Goal: Task Accomplishment & Management: Complete application form

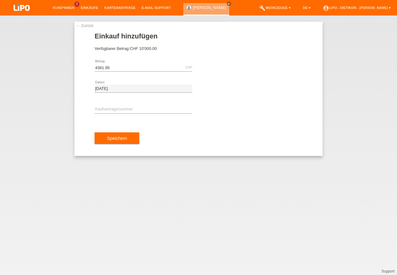
type input "4381.95"
click at [123, 108] on input "text" at bounding box center [144, 110] width 98 height 8
type input "XB1R3B"
click at [100, 137] on button "Speichern" at bounding box center [117, 138] width 45 height 12
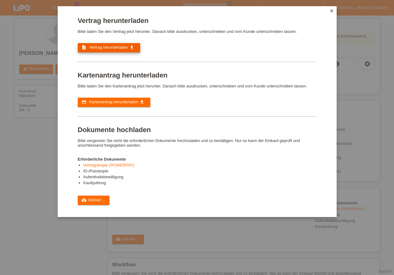
click at [113, 48] on span "Vertrag herunterladen" at bounding box center [108, 47] width 39 height 5
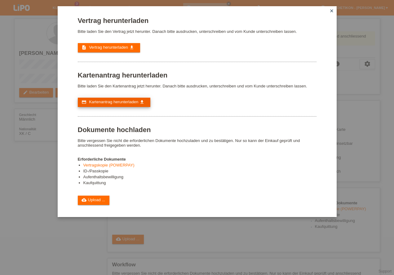
click at [140, 101] on icon "get_app" at bounding box center [142, 102] width 5 height 5
drag, startPoint x: 87, startPoint y: 203, endPoint x: 92, endPoint y: 199, distance: 7.1
click at [89, 203] on link "cloud_upload Upload ..." at bounding box center [94, 200] width 32 height 9
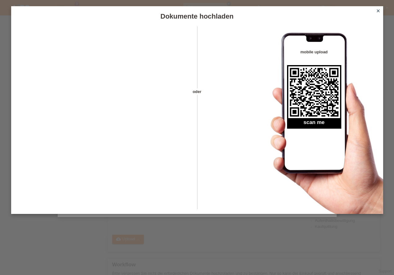
click at [377, 12] on icon "close" at bounding box center [378, 10] width 5 height 5
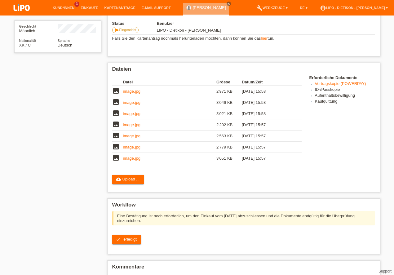
scroll to position [106, 0]
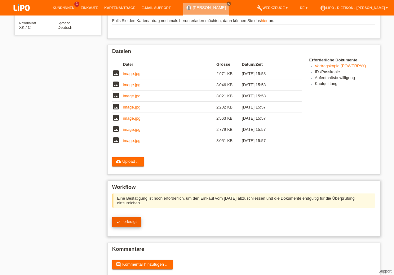
click at [125, 222] on span "erledigt" at bounding box center [129, 221] width 13 height 5
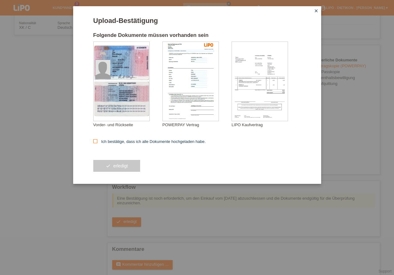
click at [131, 140] on label "Ich bestätige, dass ich alle Dokumente hochgeladen habe." at bounding box center [149, 141] width 113 height 5
click at [97, 140] on input "Ich bestätige, dass ich alle Dokumente hochgeladen habe." at bounding box center [95, 141] width 4 height 4
checkbox input "true"
click at [120, 165] on button "check erledigt" at bounding box center [116, 166] width 47 height 12
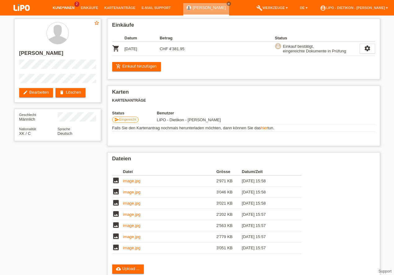
click at [74, 7] on link "Kund*innen" at bounding box center [64, 8] width 28 height 4
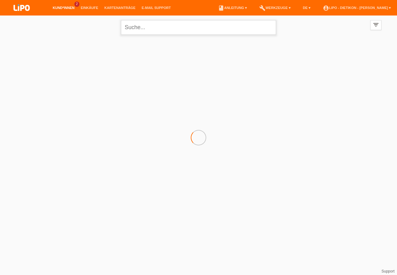
click at [212, 26] on input "text" at bounding box center [198, 27] width 155 height 15
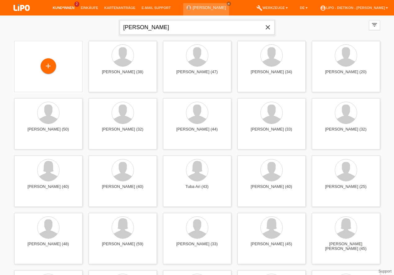
type input "[PERSON_NAME]"
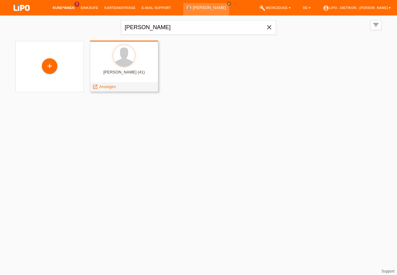
click at [139, 66] on div at bounding box center [124, 56] width 58 height 23
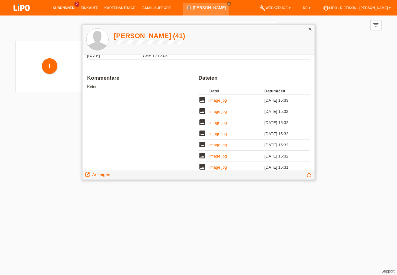
scroll to position [79, 0]
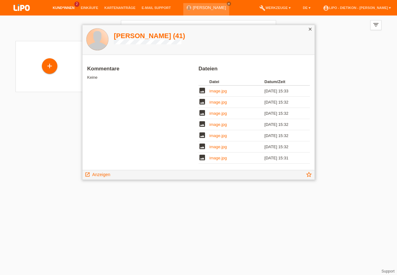
drag, startPoint x: 103, startPoint y: 41, endPoint x: 150, endPoint y: 34, distance: 47.0
click at [103, 41] on div at bounding box center [98, 40] width 22 height 22
click at [150, 34] on h1 "[PERSON_NAME] (41)" at bounding box center [149, 36] width 71 height 8
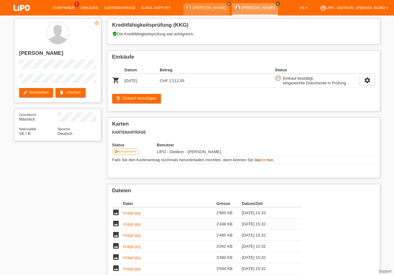
click at [276, 3] on icon "close" at bounding box center [277, 3] width 3 height 3
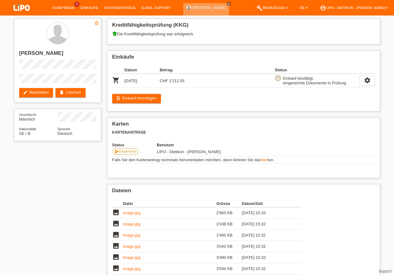
click at [227, 4] on icon "close" at bounding box center [228, 3] width 3 height 3
click at [376, 10] on link "account_circle LIPO - Dietikon - [PERSON_NAME] ▾" at bounding box center [354, 8] width 74 height 4
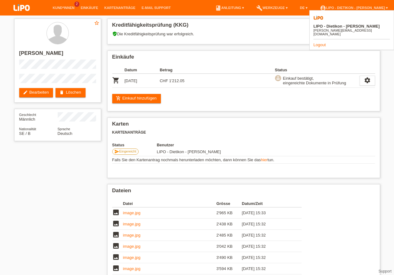
click at [322, 42] on link "Logout" at bounding box center [320, 44] width 12 height 5
